Goal: Transaction & Acquisition: Purchase product/service

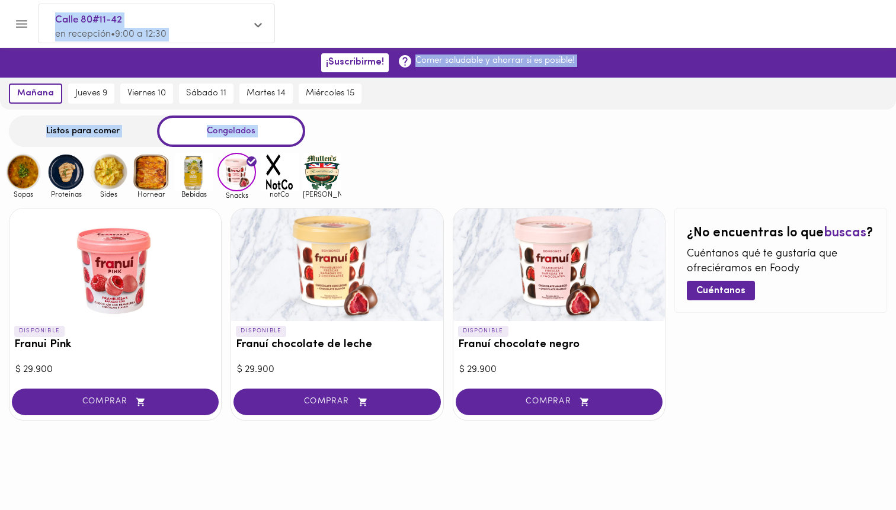
drag, startPoint x: 111, startPoint y: 266, endPoint x: 497, endPoint y: 54, distance: 440.1
click at [497, 54] on div "¡Suscribirme! Comer saludable y ahorrar si es posible! [DATE] [DATE] 9 [DATE] 1…" at bounding box center [448, 268] width 896 height 441
click at [152, 290] on div at bounding box center [114, 264] width 211 height 113
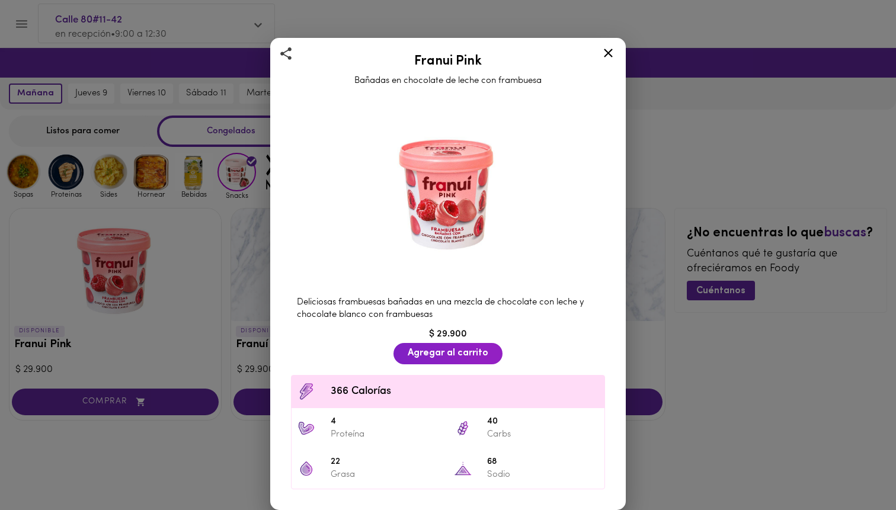
click at [609, 58] on icon at bounding box center [608, 53] width 15 height 15
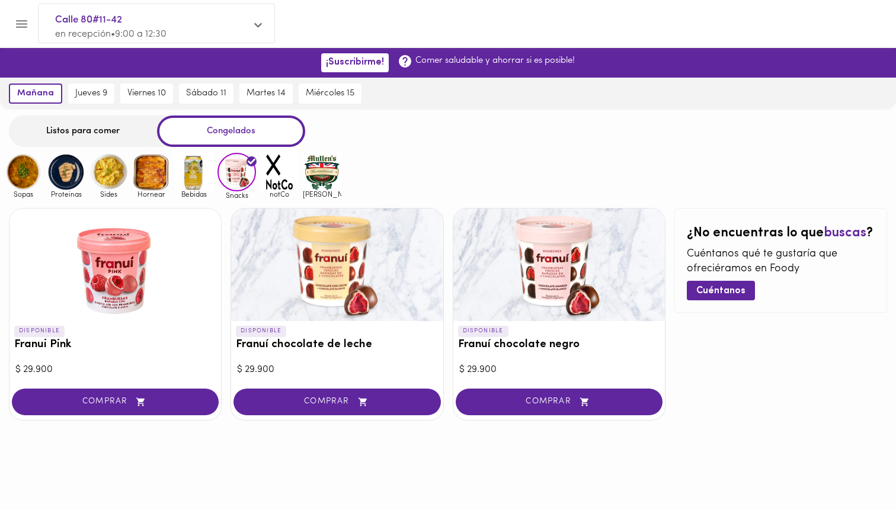
click at [98, 132] on div "Listos para comer" at bounding box center [83, 131] width 148 height 31
